Goal: Task Accomplishment & Management: Manage account settings

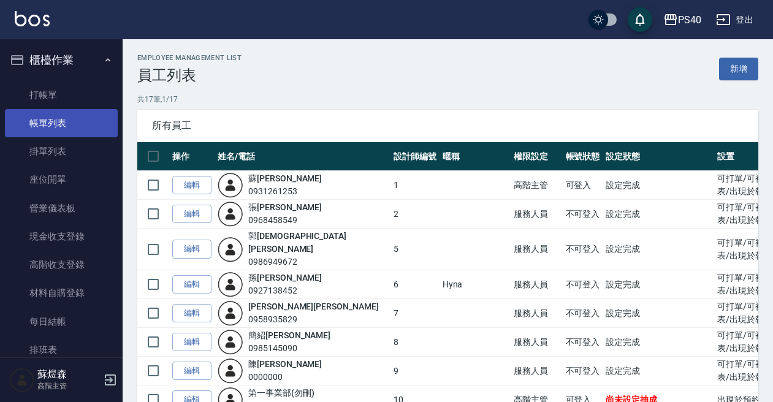
click at [55, 126] on link "帳單列表" at bounding box center [61, 123] width 113 height 28
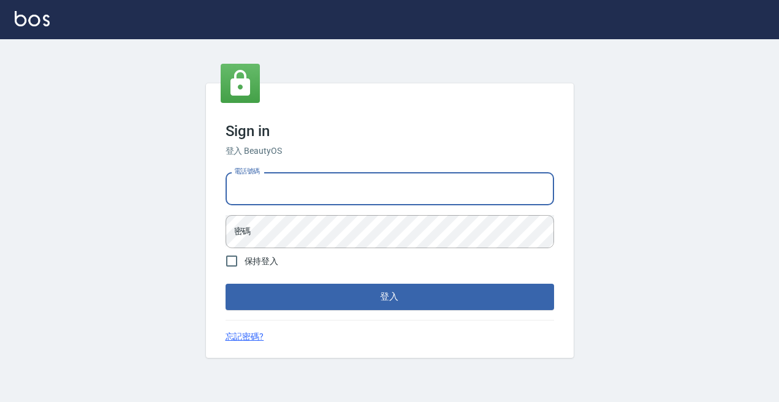
type input "0931261253"
click at [389, 297] on button "登入" at bounding box center [389, 297] width 328 height 26
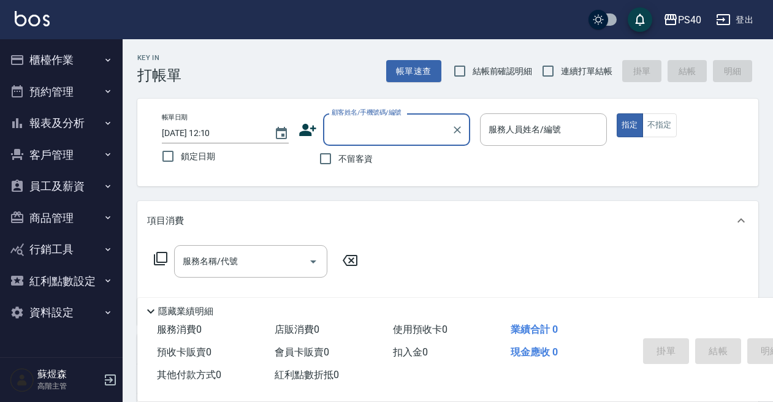
click at [53, 62] on button "櫃檯作業" at bounding box center [61, 60] width 113 height 32
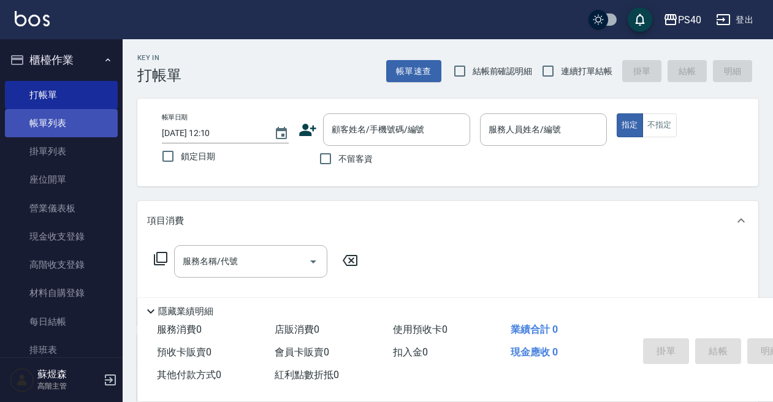
click at [48, 126] on link "帳單列表" at bounding box center [61, 123] width 113 height 28
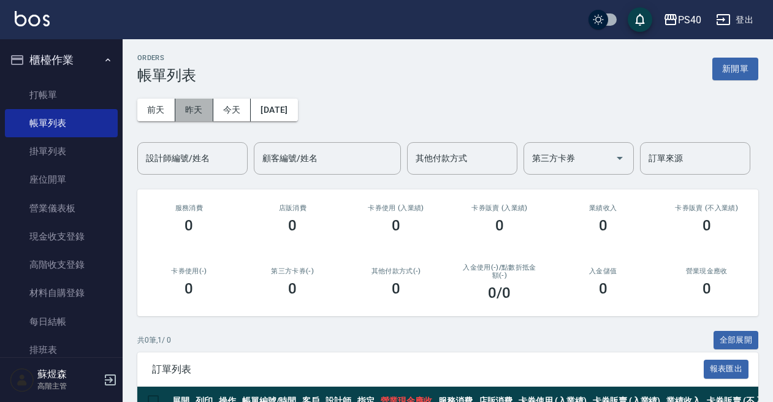
click at [187, 115] on button "昨天" at bounding box center [194, 110] width 38 height 23
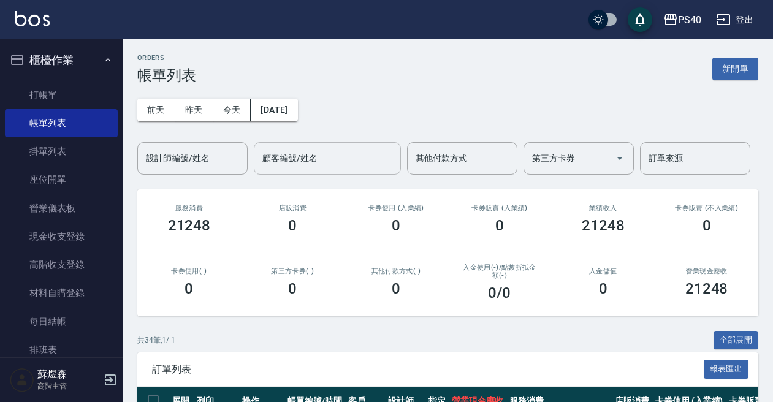
click at [304, 163] on div "顧客編號/姓名 顧客編號/姓名" at bounding box center [327, 158] width 147 height 32
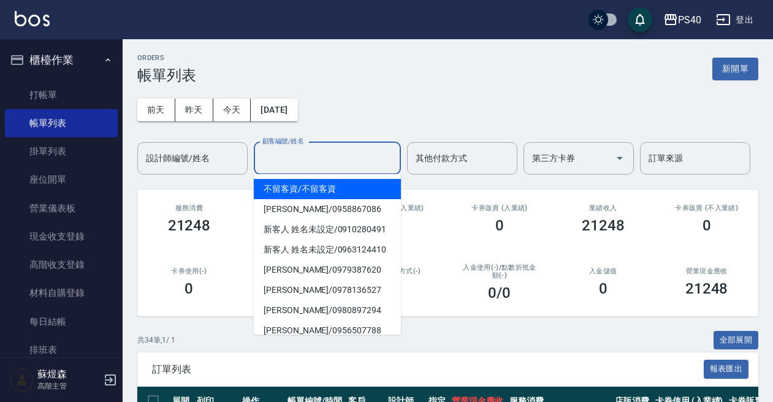
type input "5"
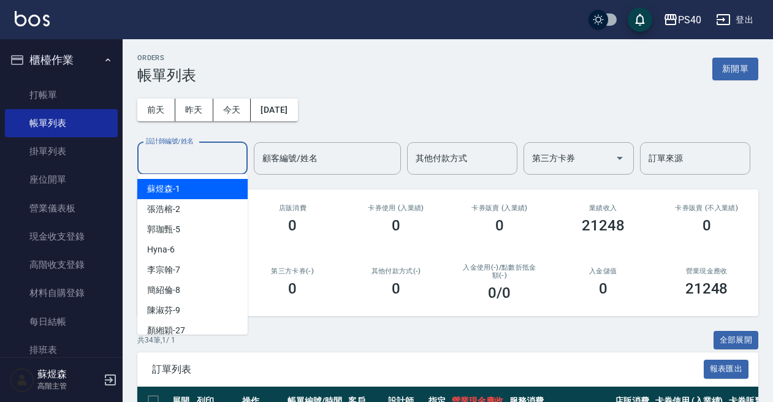
click at [187, 163] on input "設計師編號/姓名" at bounding box center [192, 158] width 99 height 21
type input "[PERSON_NAME]-5"
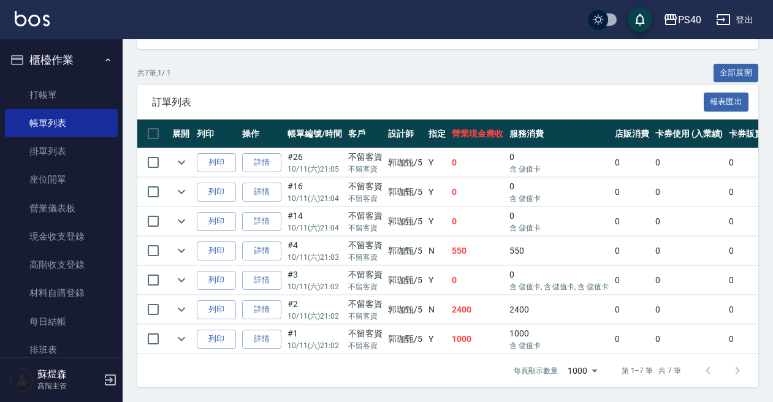
scroll to position [276, 0]
click at [183, 302] on icon "expand row" at bounding box center [181, 309] width 15 height 15
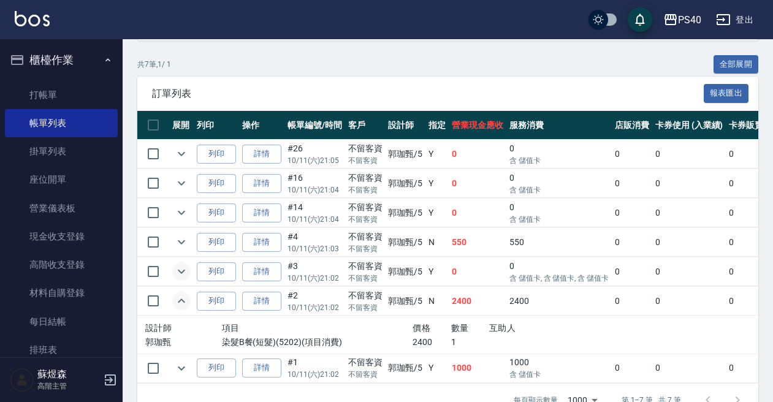
click at [175, 273] on icon "expand row" at bounding box center [181, 271] width 15 height 15
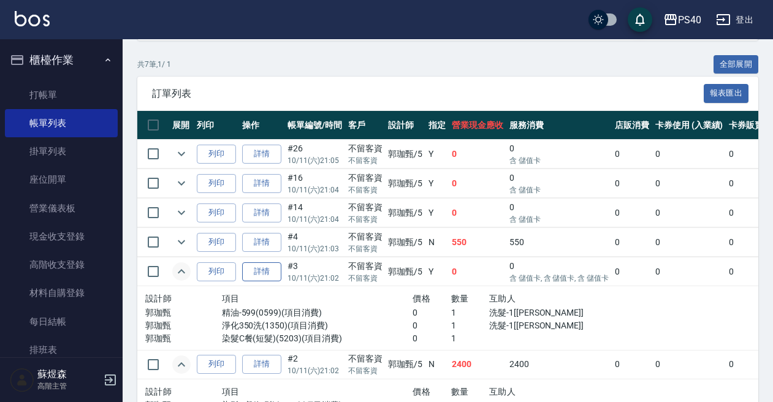
click at [270, 276] on link "詳情" at bounding box center [261, 271] width 39 height 19
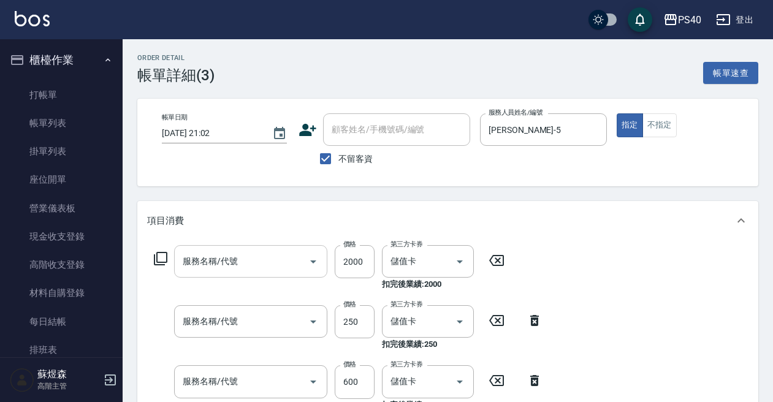
type input "[DATE] 21:02"
checkbox input "true"
type input "[PERSON_NAME]-5"
type input "染髮C餐(短髮)(5203)"
type input "淨化350洗(1350)"
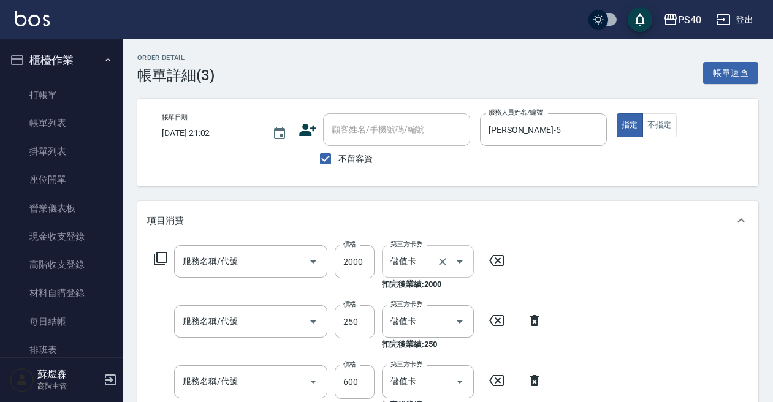
type input "精油-599(0599)"
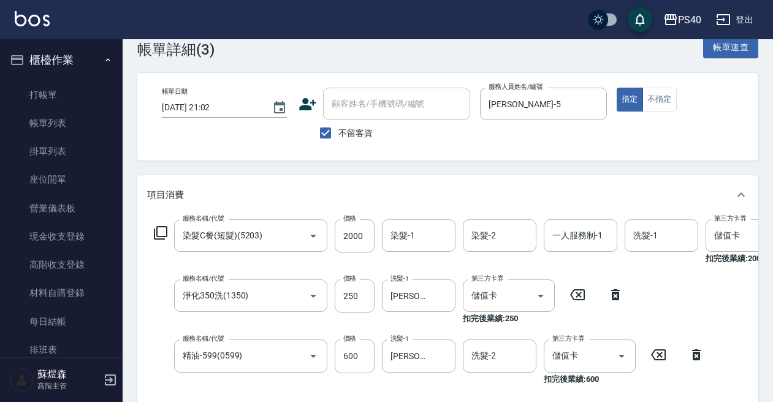
scroll to position [38, 0]
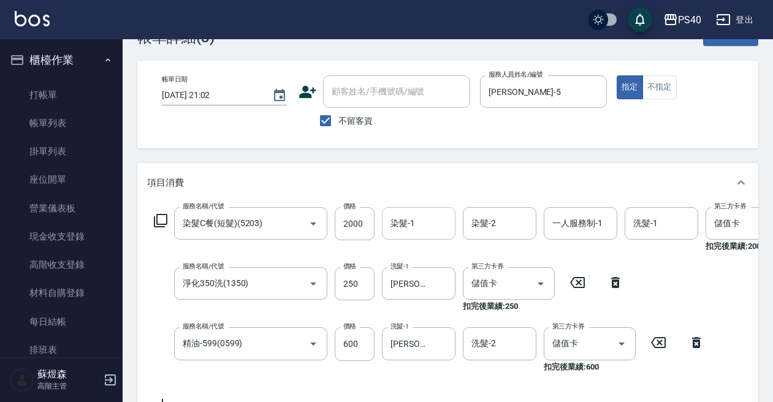
click at [417, 222] on input "染髮-1" at bounding box center [418, 223] width 62 height 21
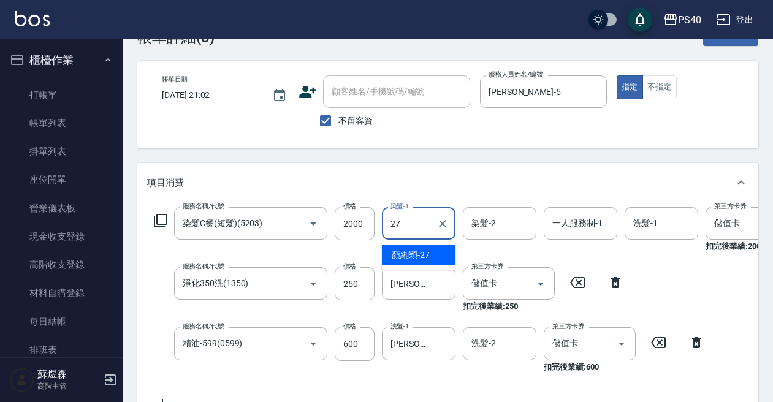
type input "[PERSON_NAME]-27"
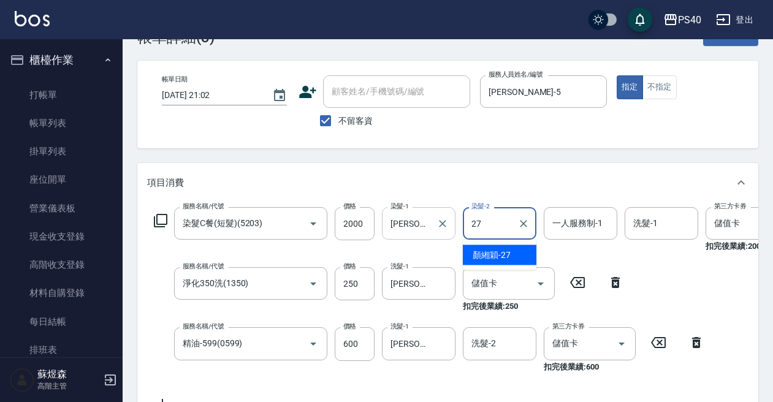
type input "[PERSON_NAME]-27"
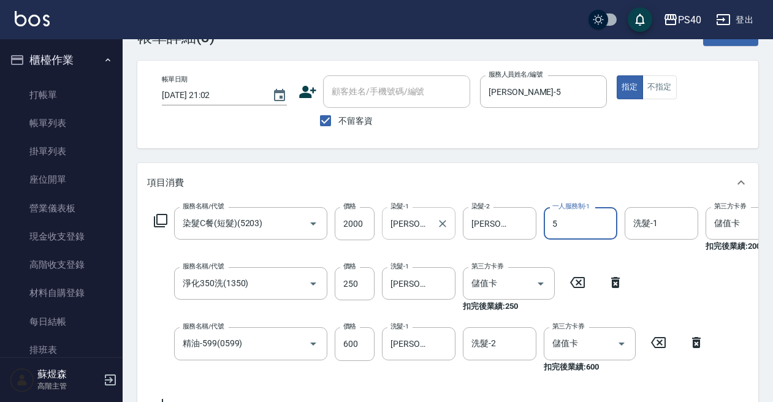
type input "[PERSON_NAME]-5"
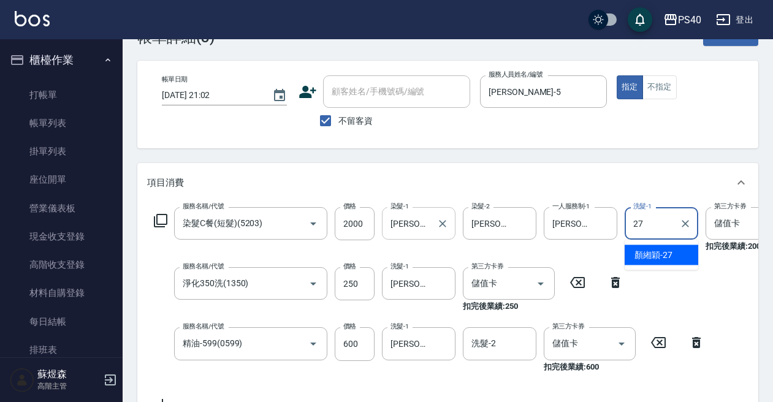
type input "[PERSON_NAME]-27"
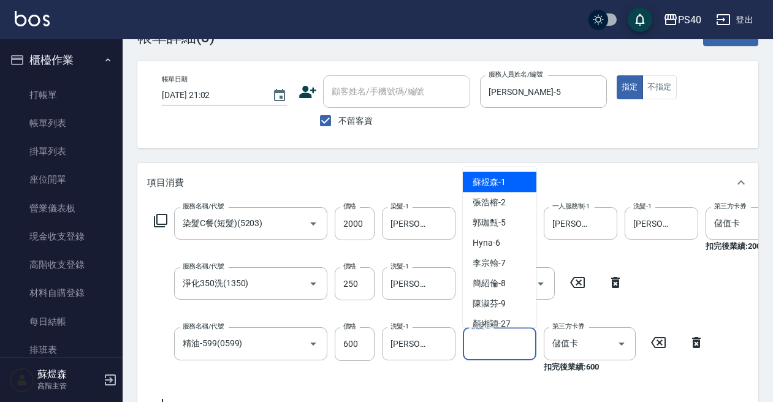
click at [486, 350] on input "洗髮-2" at bounding box center [499, 343] width 62 height 21
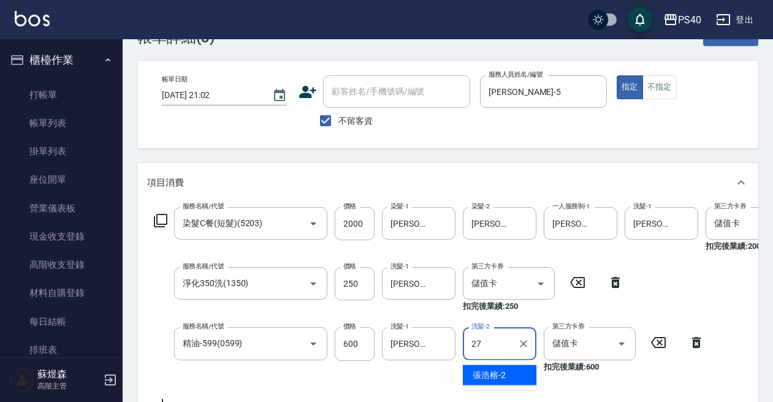
type input "[PERSON_NAME]-27"
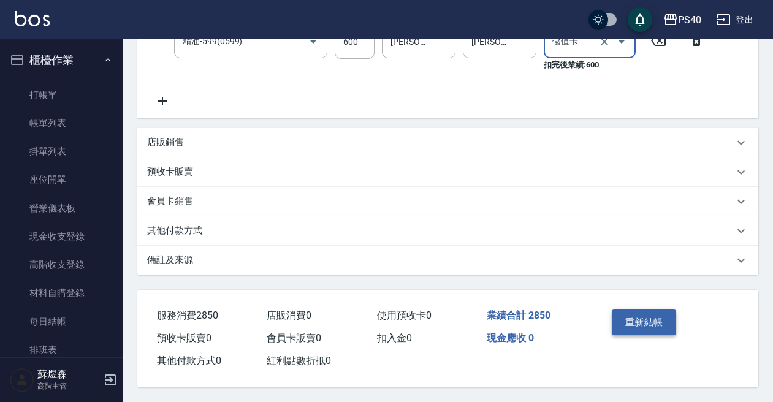
scroll to position [355, 0]
click at [642, 321] on button "重新結帳" at bounding box center [643, 322] width 65 height 26
